Goal: Ask a question

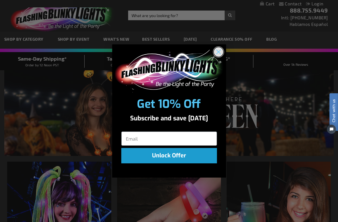
click at [218, 51] on icon "Close dialog" at bounding box center [218, 52] width 4 height 4
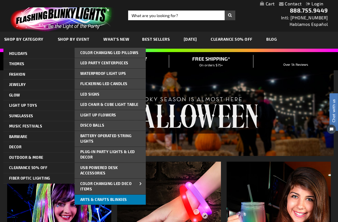
click at [92, 198] on span "Arts & Crafts Blinkies" at bounding box center [103, 199] width 47 height 5
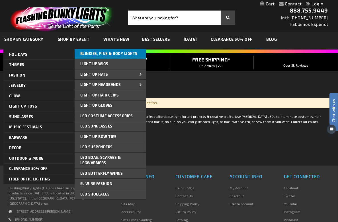
click at [88, 56] on link "Blinkies, Pins & Body Lights" at bounding box center [110, 54] width 71 height 10
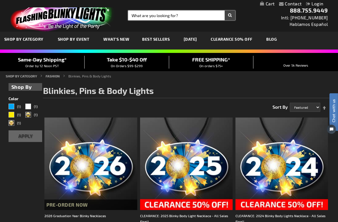
click at [150, 14] on input "Search" at bounding box center [181, 16] width 107 height 10
type input "need assistance"
click at [224, 11] on button "Search" at bounding box center [229, 16] width 11 height 10
click at [234, 15] on button "Search" at bounding box center [229, 16] width 11 height 10
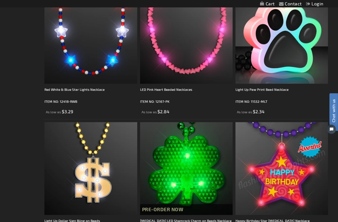
scroll to position [1621, 0]
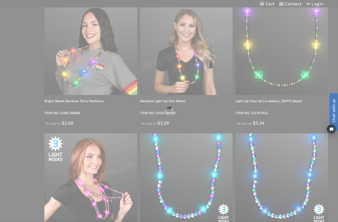
scroll to position [2, 0]
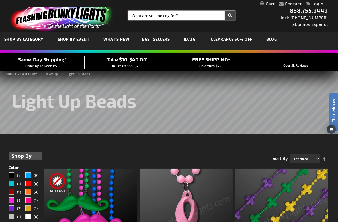
click at [154, 16] on input "Search" at bounding box center [181, 16] width 107 height 10
type input "need help"
click at [224, 11] on button "Search" at bounding box center [229, 16] width 11 height 10
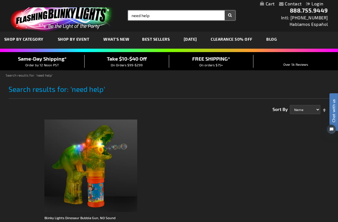
drag, startPoint x: 162, startPoint y: 15, endPoint x: 117, endPoint y: 15, distance: 44.9
click at [117, 15] on div "Toggle Nav Search Search need help × Search 888.755.9449 Intl: 818-753-8303 Hab…" at bounding box center [169, 16] width 338 height 32
type input "volunteer"
click at [224, 11] on button "Search" at bounding box center [229, 16] width 11 height 10
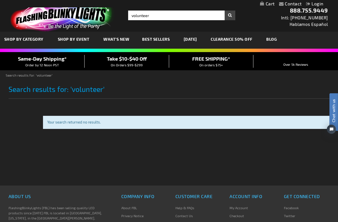
click at [170, 38] on span "Best Sellers" at bounding box center [156, 39] width 28 height 5
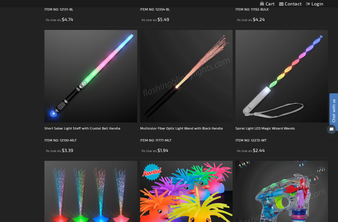
scroll to position [1649, 0]
